Goal: Information Seeking & Learning: Learn about a topic

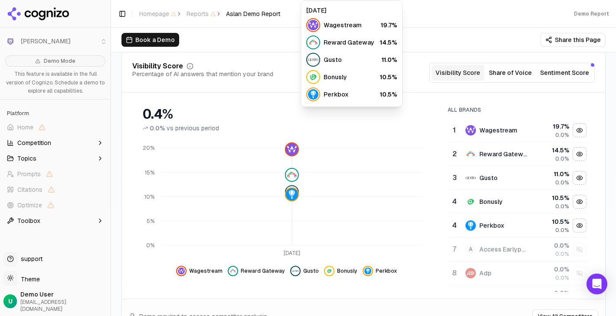
scroll to position [102, 0]
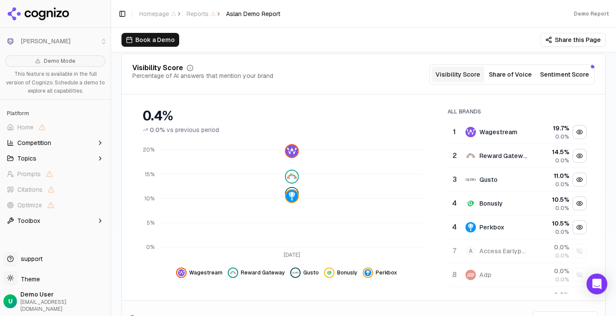
click at [560, 40] on button "Share this Page" at bounding box center [572, 40] width 65 height 14
click at [360, 59] on div "Visibility Score Percentage of AI answers that mention your brand Visibility Sc…" at bounding box center [363, 199] width 484 height 290
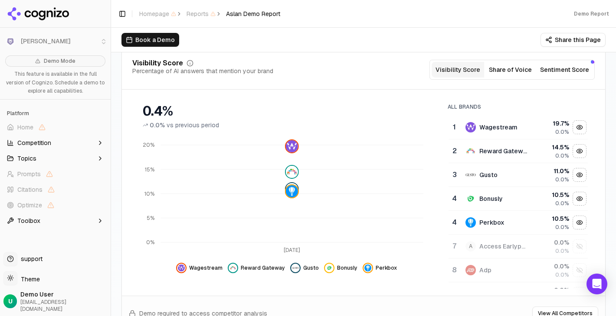
scroll to position [108, 0]
click at [522, 71] on button "Share of Voice" at bounding box center [510, 69] width 52 height 16
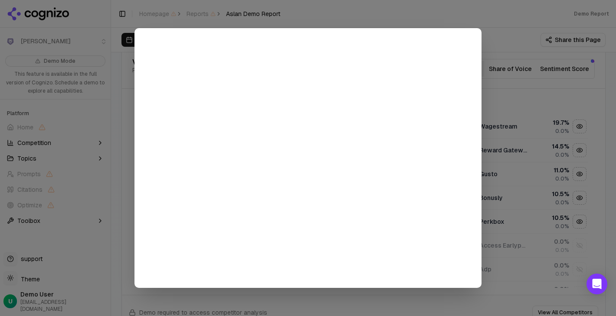
click at [50, 46] on div at bounding box center [308, 158] width 616 height 316
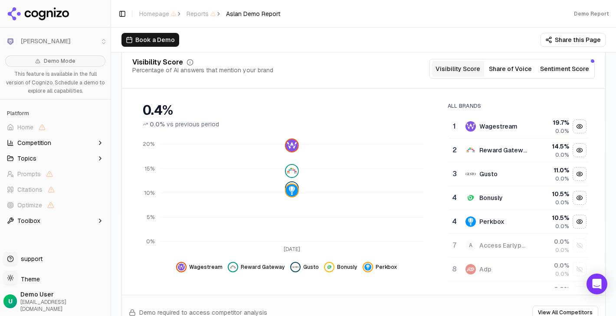
click at [253, 16] on span "Aslan Demo Report" at bounding box center [253, 14] width 54 height 9
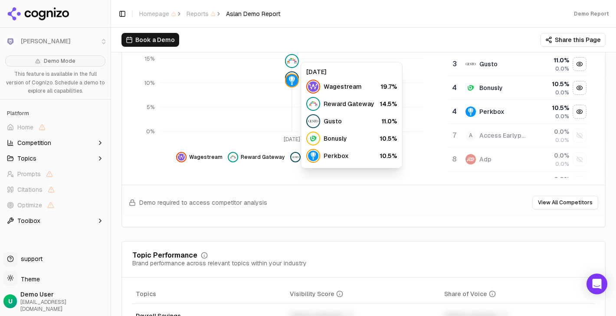
scroll to position [235, 0]
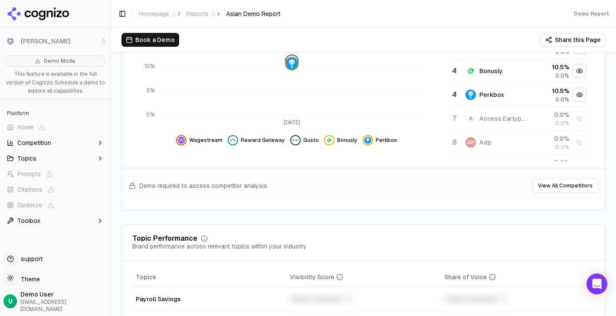
click at [52, 155] on button "Topics" at bounding box center [55, 159] width 104 height 14
click at [150, 122] on icon "[DATE] 0% 5% 10% 15% 20%" at bounding box center [286, 69] width 308 height 121
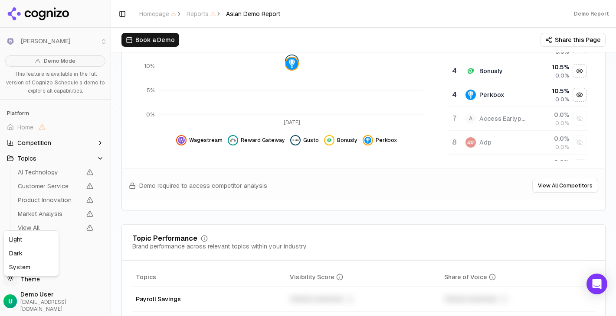
click at [33, 288] on html "Aslan Demo Mode This feature is available in the full version of Cognizo. Sched…" at bounding box center [308, 158] width 616 height 316
click at [264, 13] on html "Aslan Demo Mode This feature is available in the full version of Cognizo. Sched…" at bounding box center [308, 158] width 616 height 316
